Goal: Information Seeking & Learning: Learn about a topic

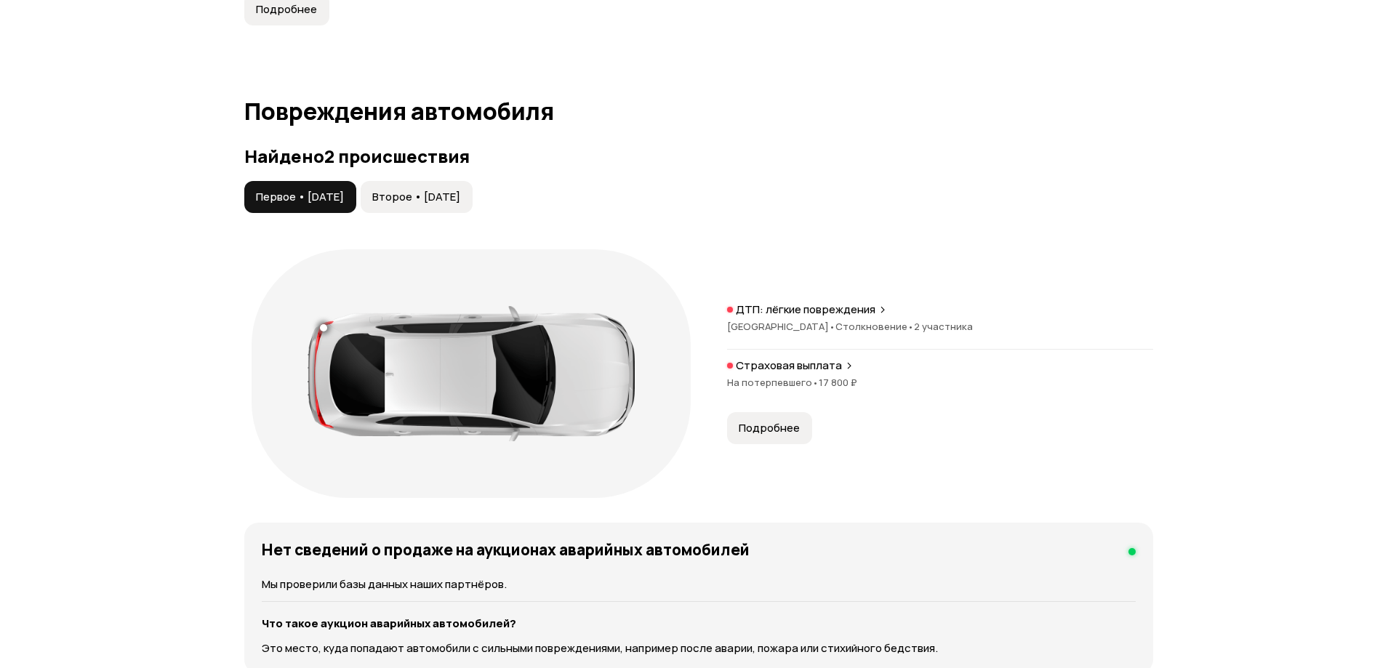
scroll to position [1454, 0]
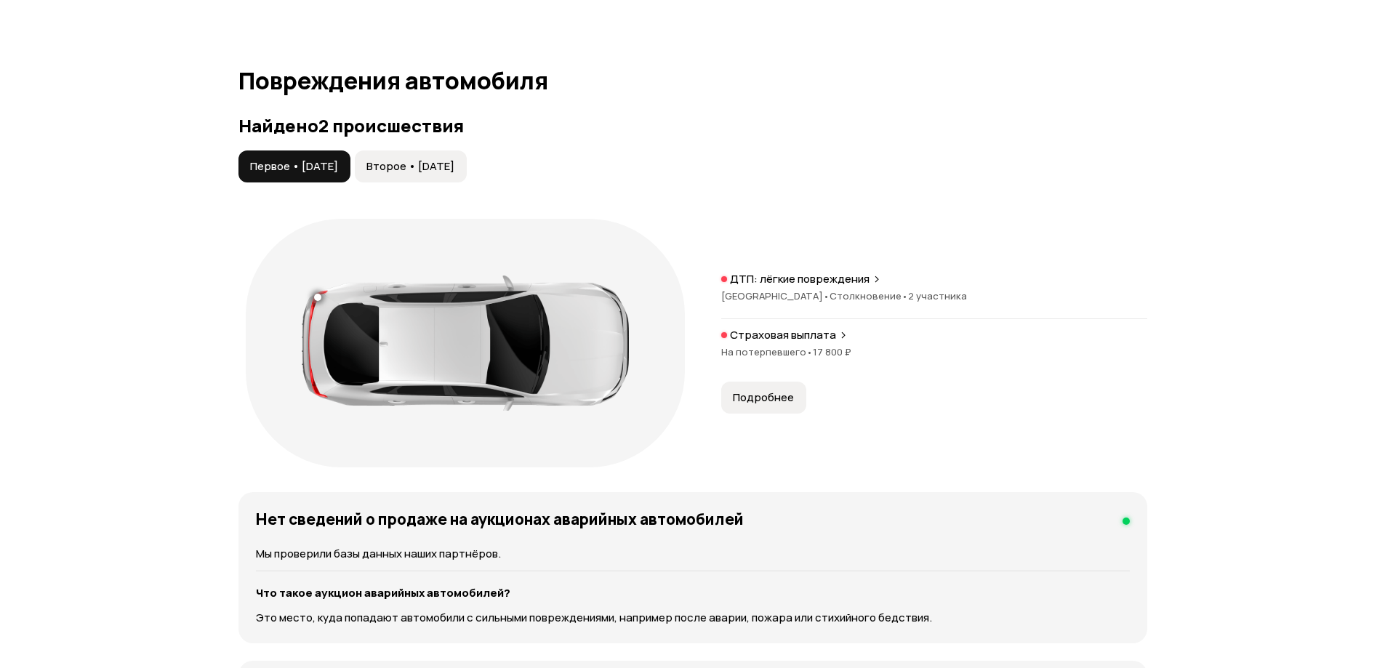
drag, startPoint x: 753, startPoint y: 374, endPoint x: 765, endPoint y: 374, distance: 11.7
click at [756, 390] on span "Подробнее" at bounding box center [763, 397] width 61 height 15
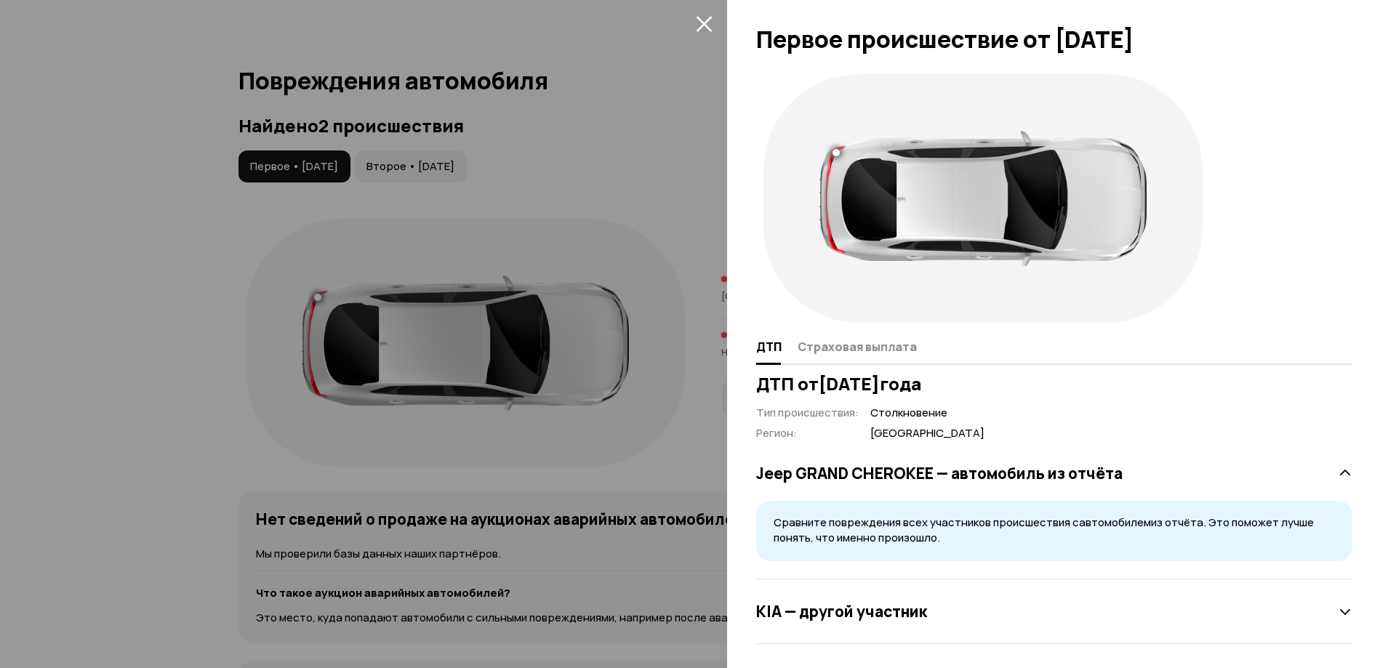
click at [172, 338] on div at bounding box center [698, 334] width 1396 height 668
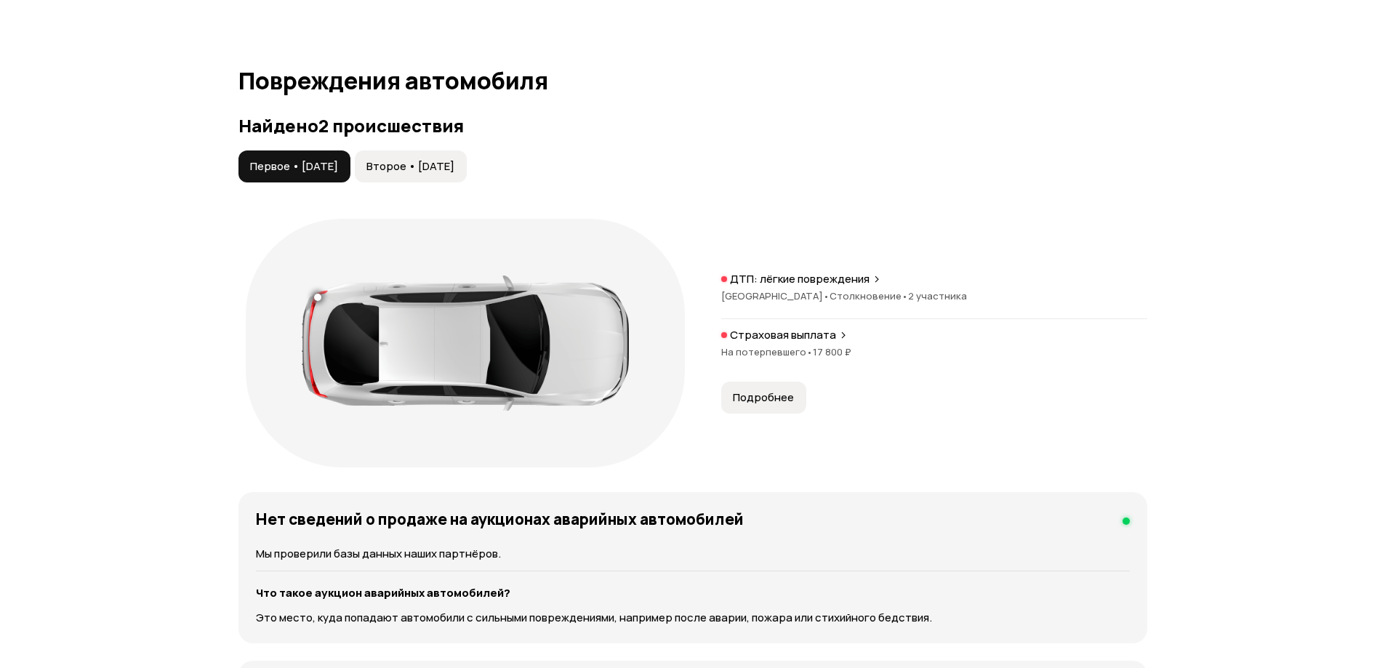
click at [444, 159] on span "Второе • [DATE]" at bounding box center [410, 166] width 88 height 15
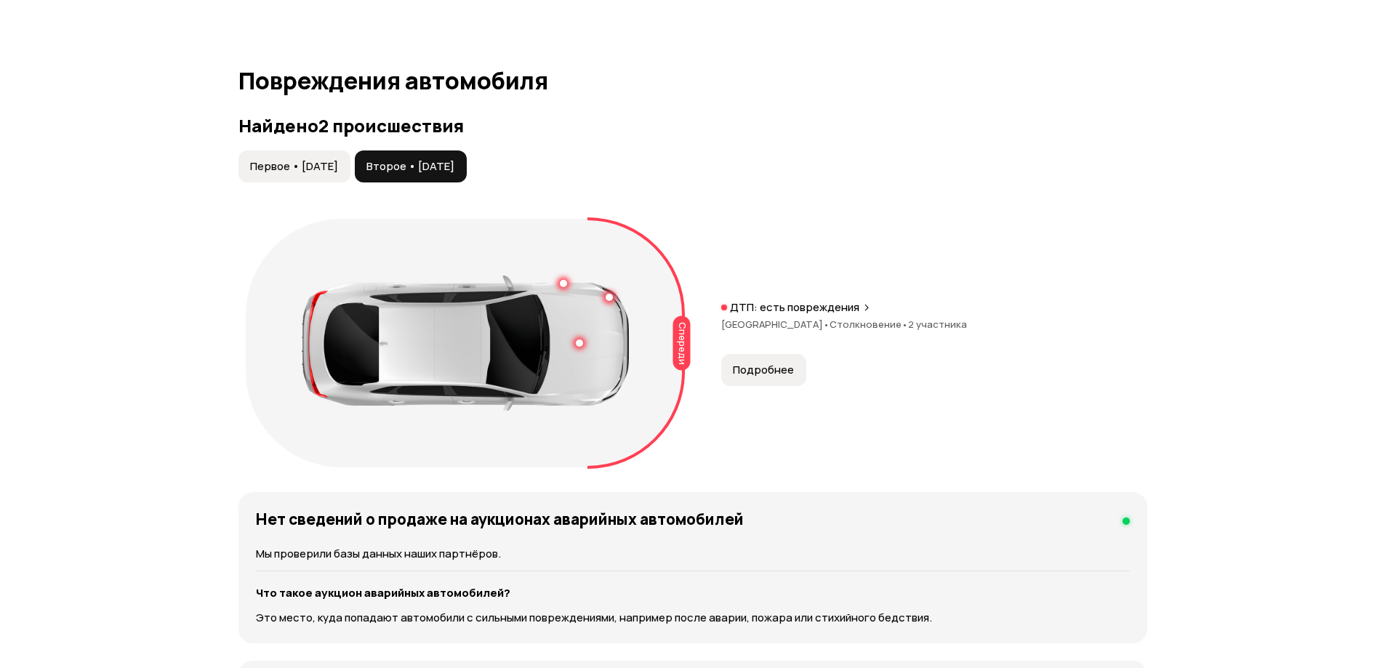
click at [753, 363] on span "Подробнее" at bounding box center [763, 370] width 61 height 15
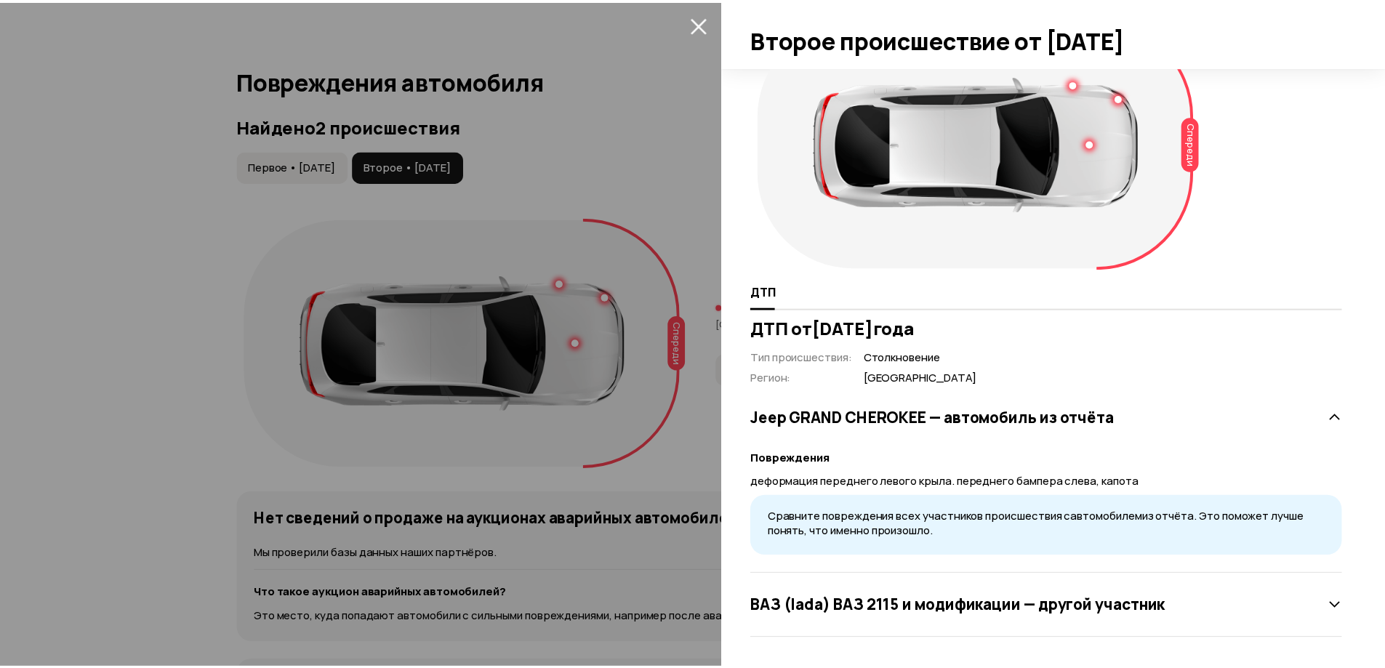
scroll to position [0, 0]
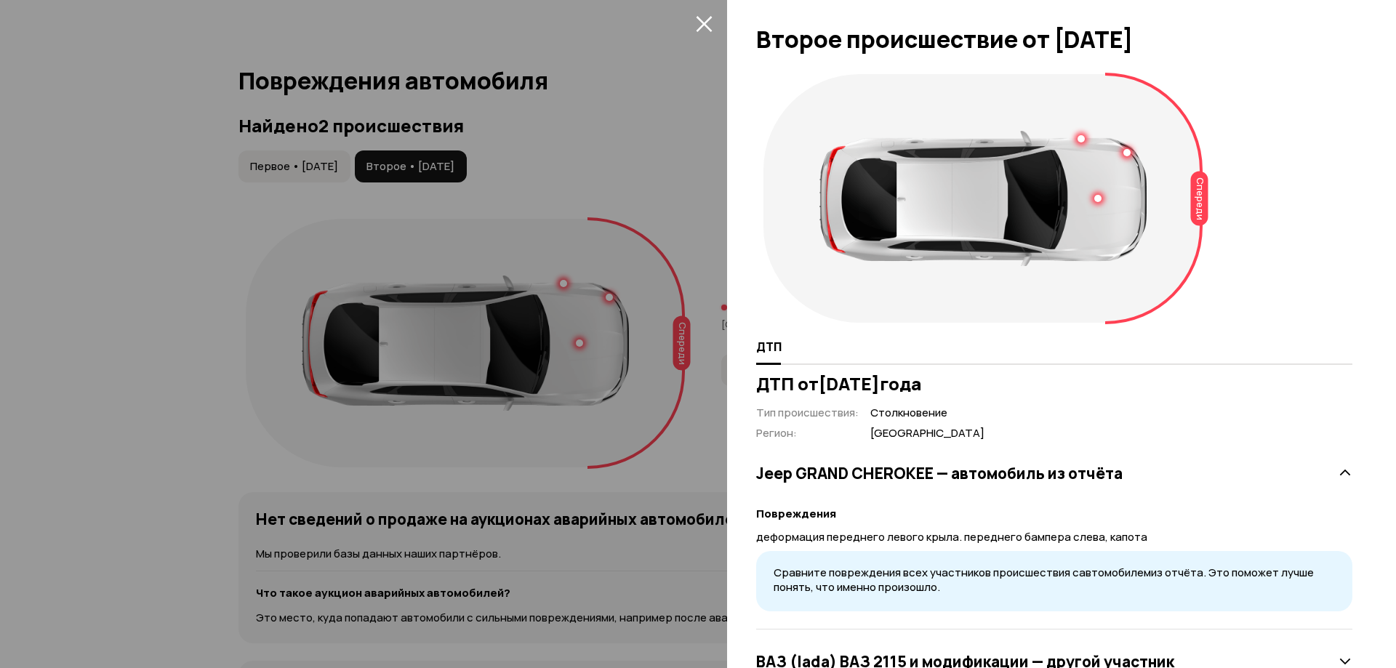
click at [123, 297] on div at bounding box center [698, 334] width 1396 height 668
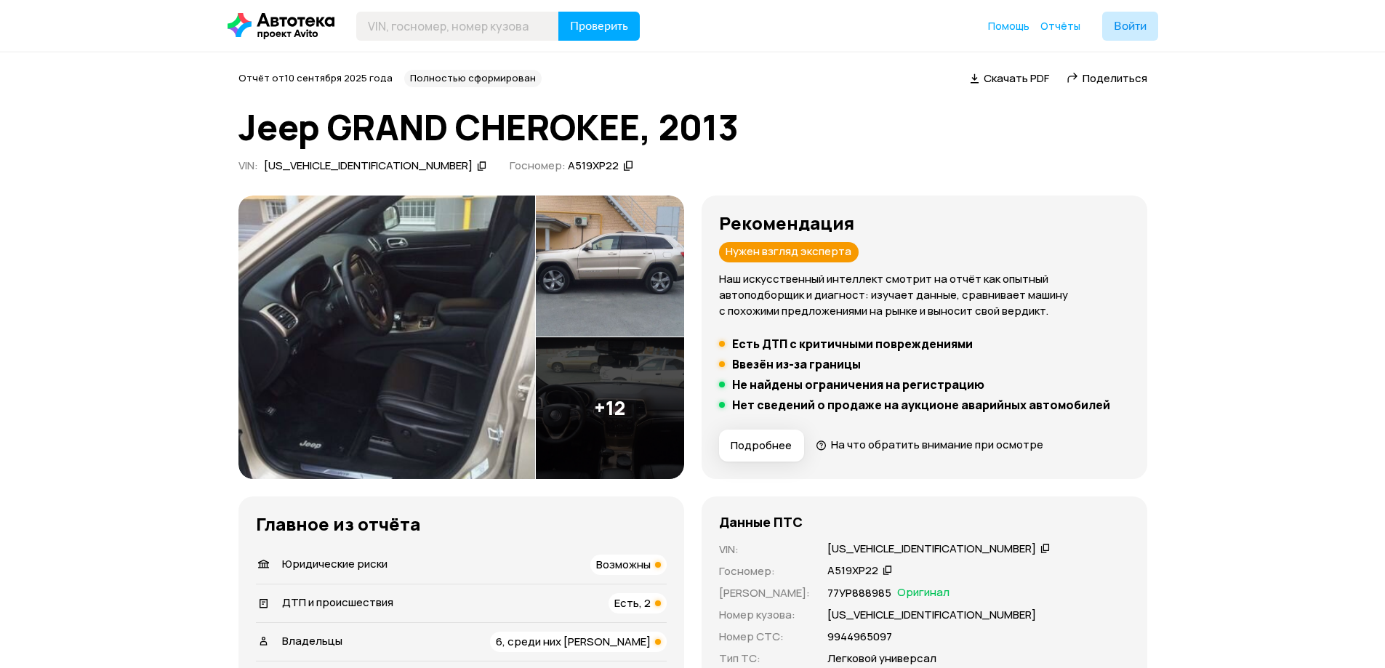
click at [436, 297] on img at bounding box center [387, 338] width 297 height 284
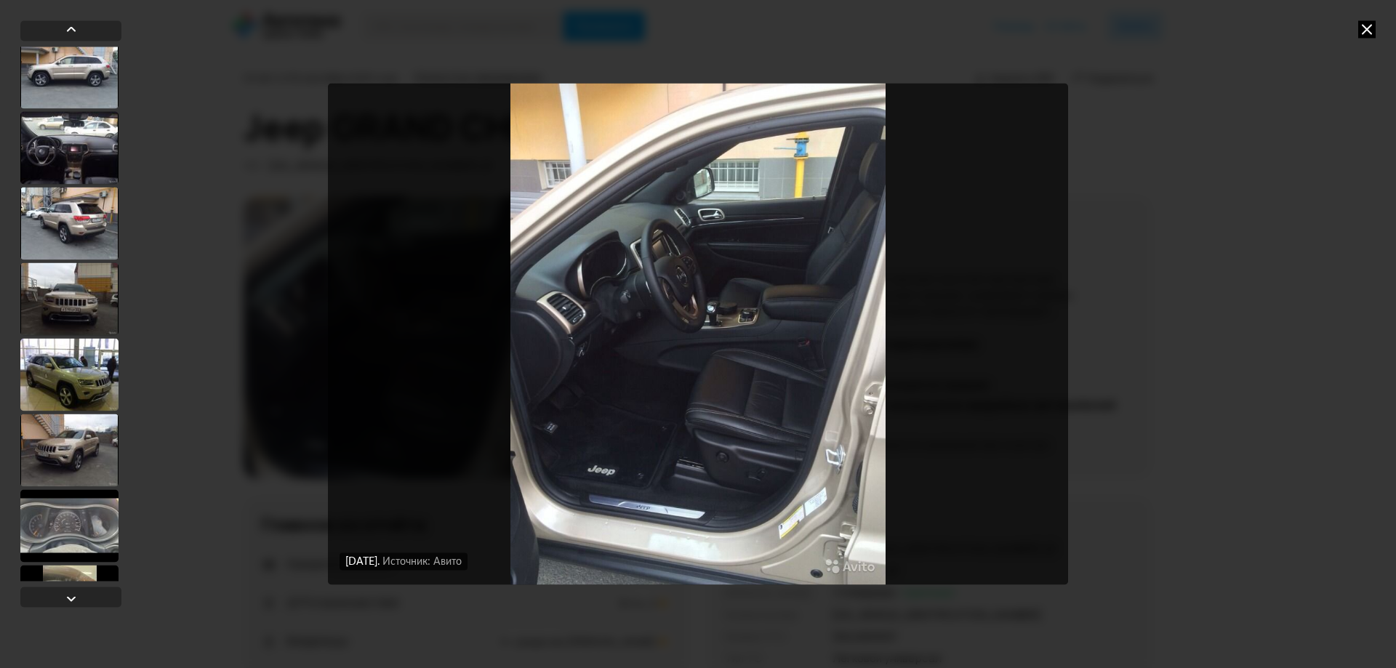
scroll to position [218, 0]
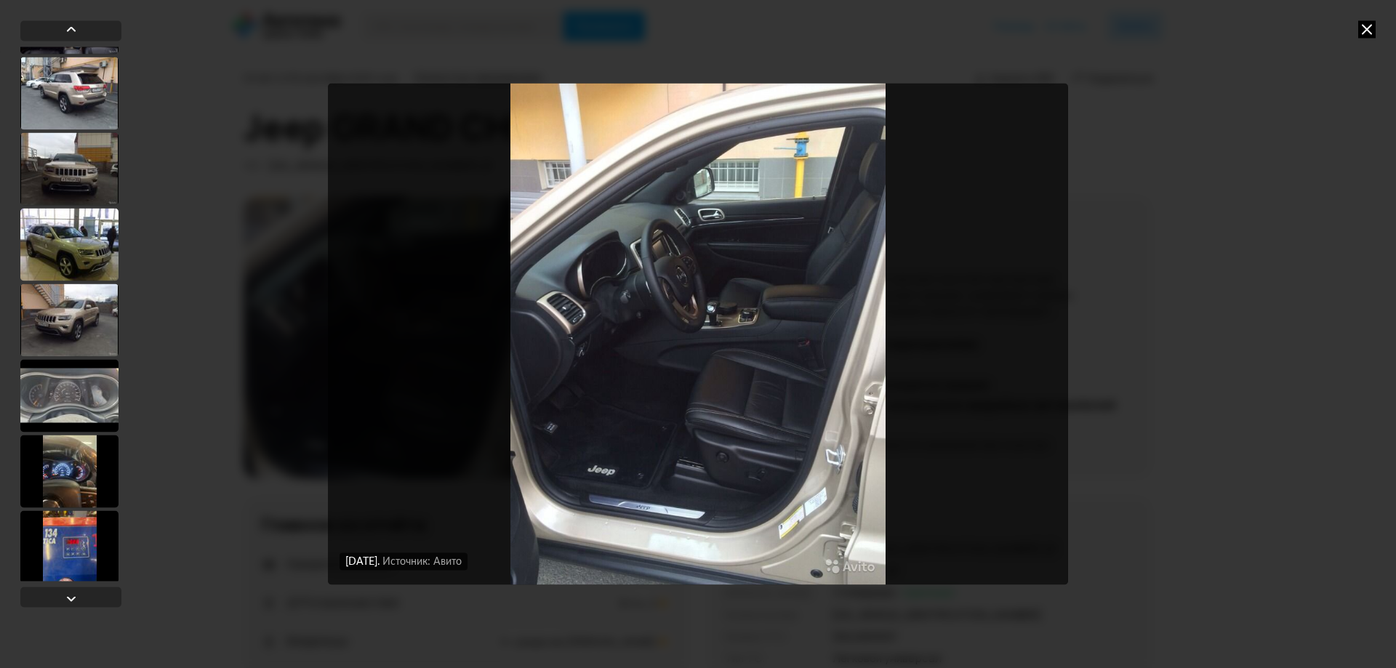
click at [69, 312] on div at bounding box center [69, 320] width 98 height 73
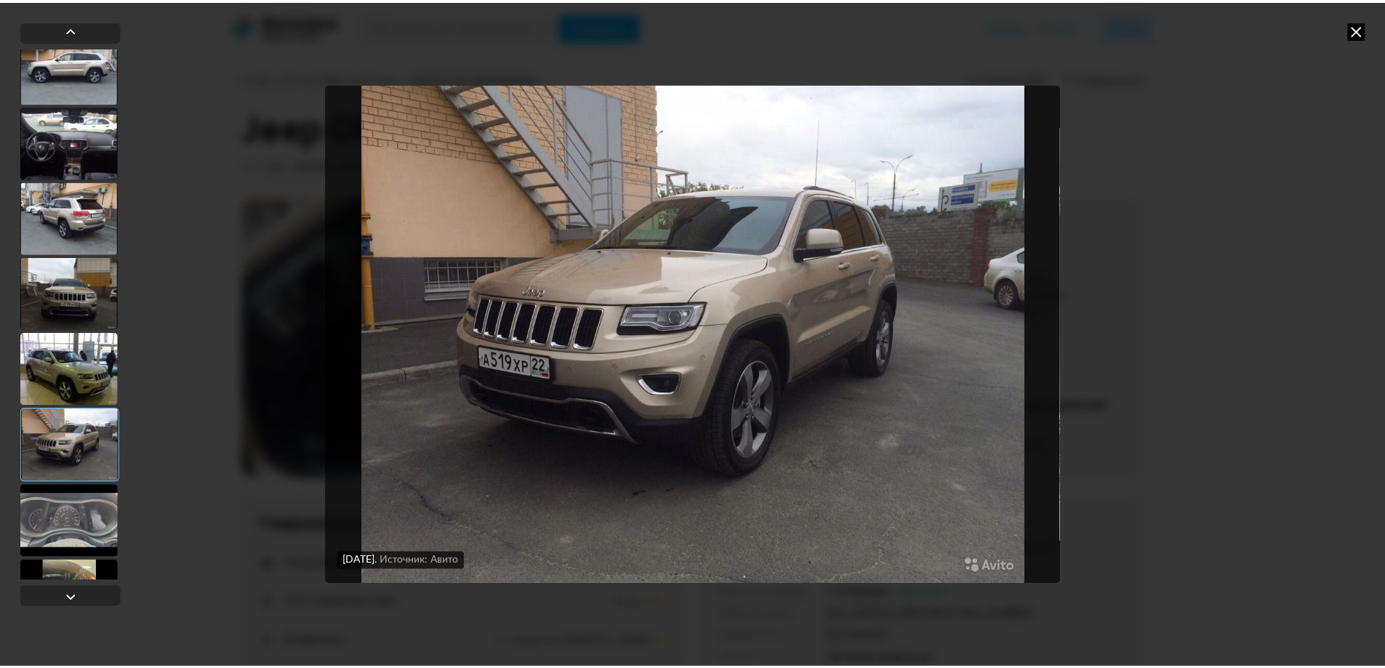
scroll to position [0, 0]
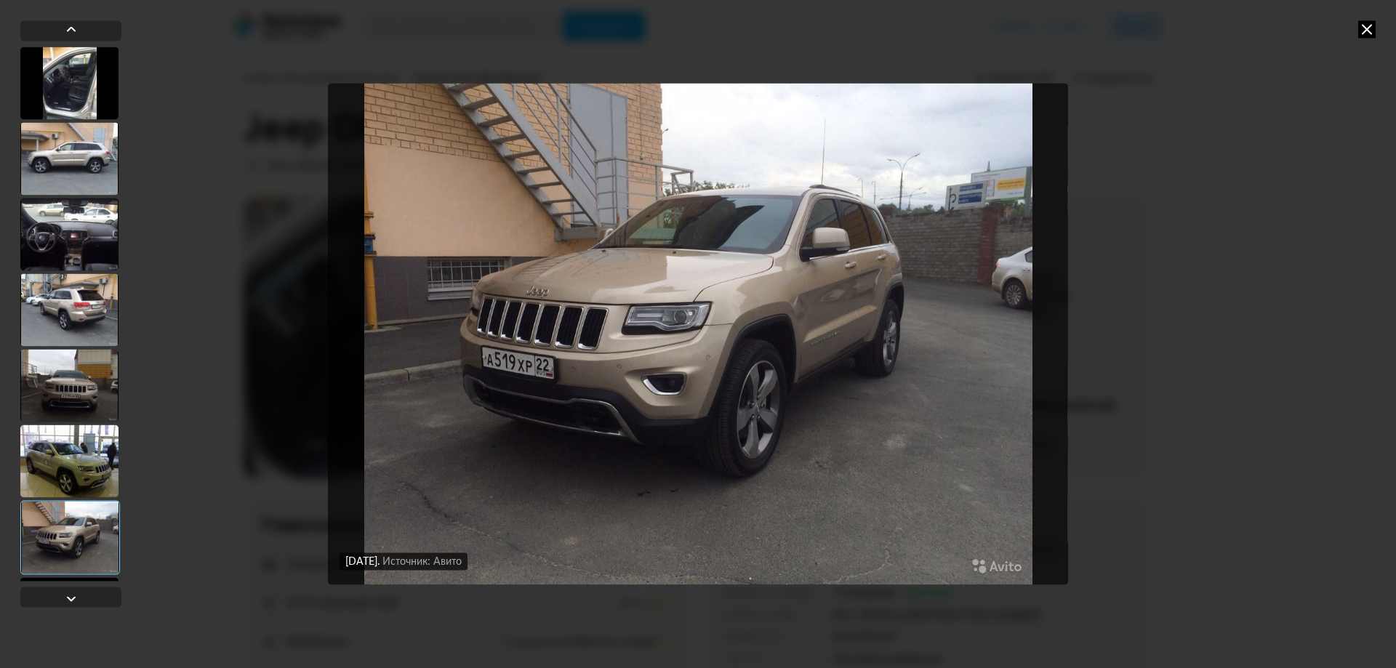
click at [72, 225] on div at bounding box center [69, 234] width 98 height 73
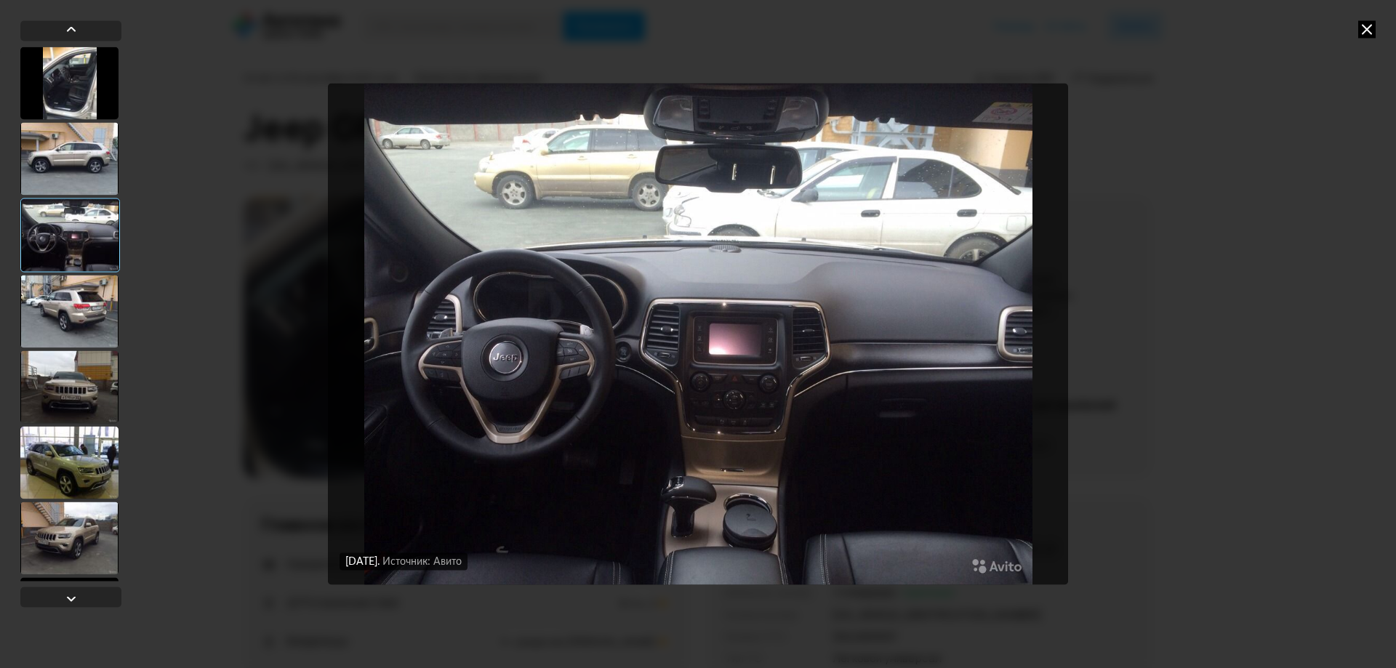
click at [87, 468] on div at bounding box center [69, 462] width 98 height 73
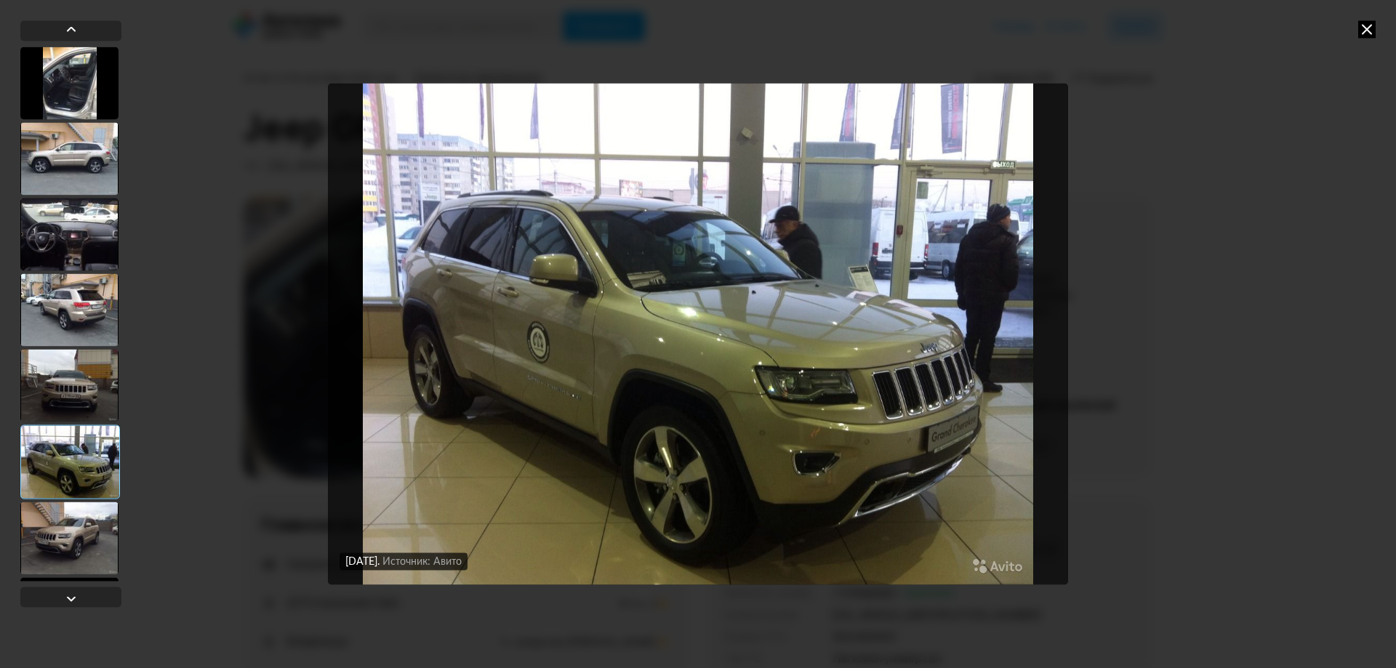
click at [1363, 28] on icon at bounding box center [1366, 28] width 17 height 17
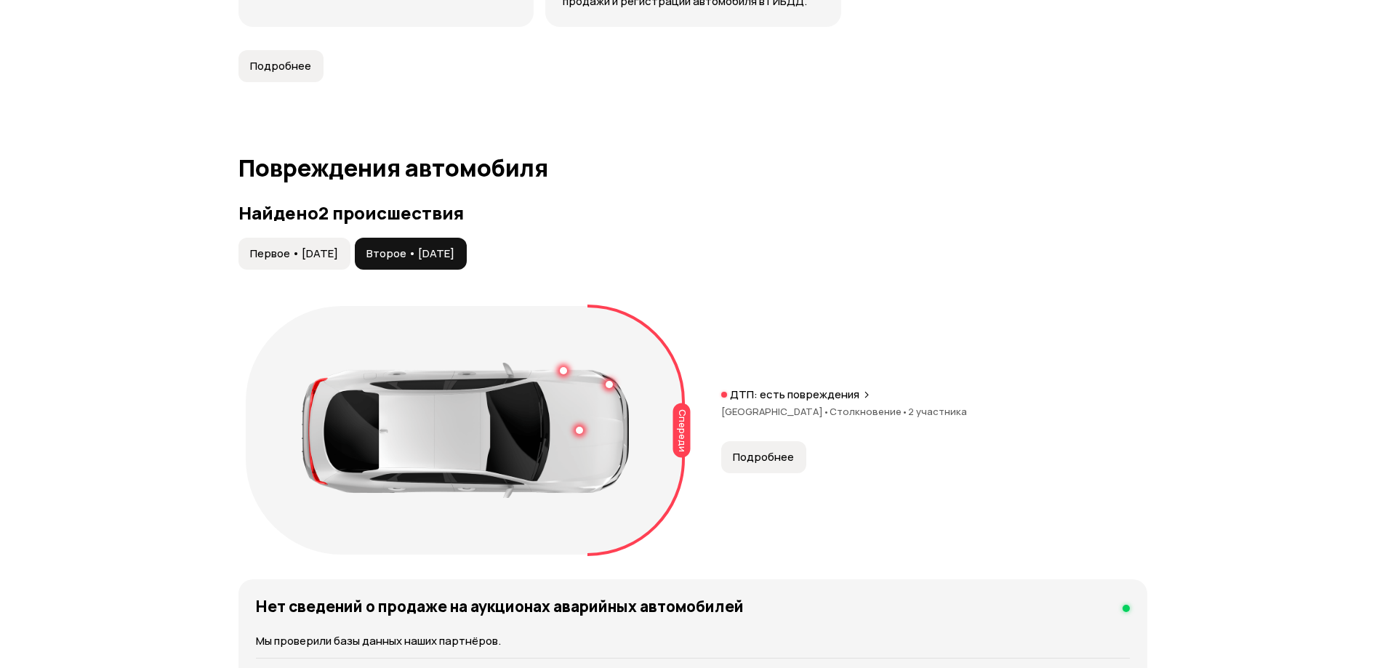
scroll to position [1382, 0]
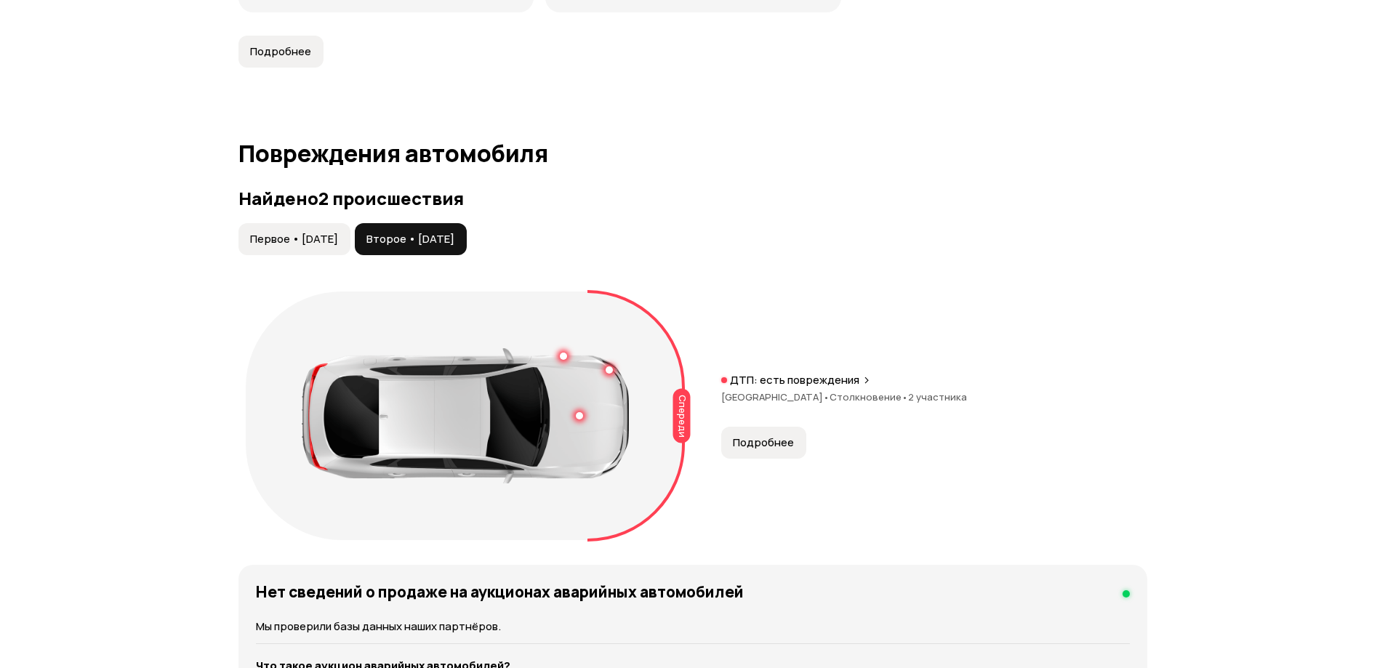
click at [682, 393] on div "Спереди" at bounding box center [681, 415] width 17 height 55
click at [336, 232] on span "Первое • [DATE]" at bounding box center [294, 239] width 88 height 15
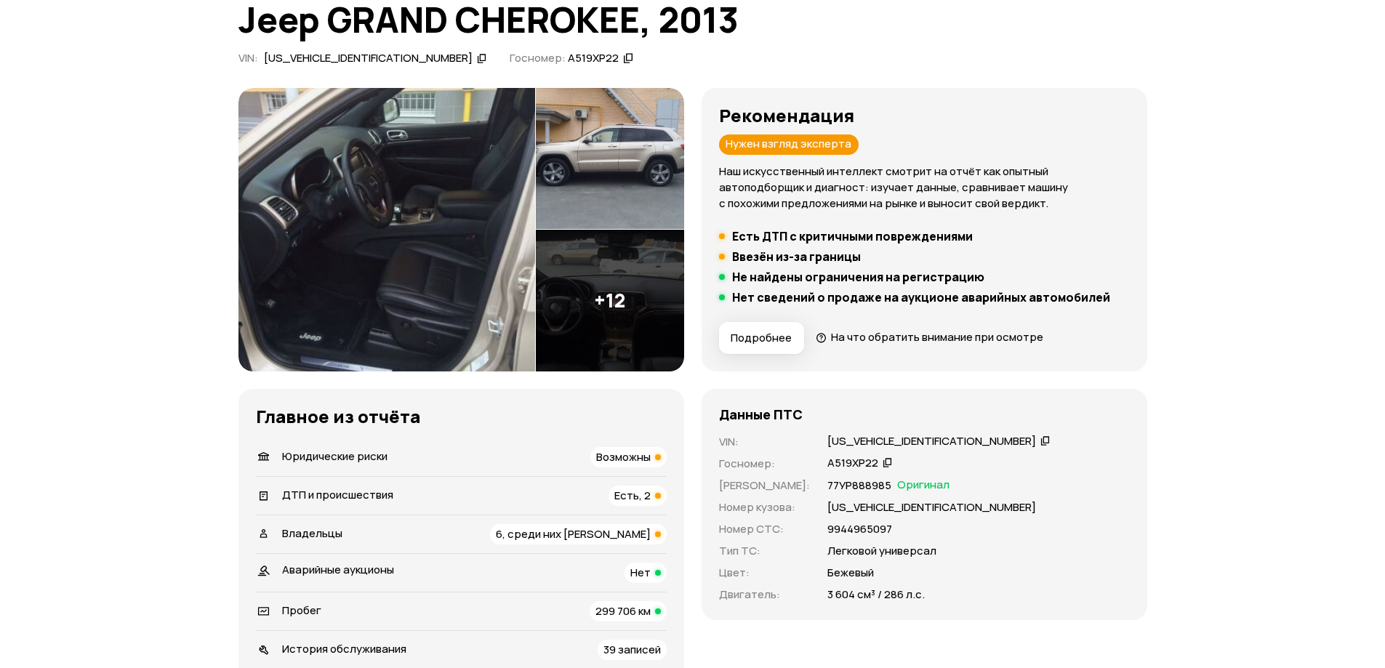
scroll to position [0, 0]
